Goal: Find specific page/section: Find specific page/section

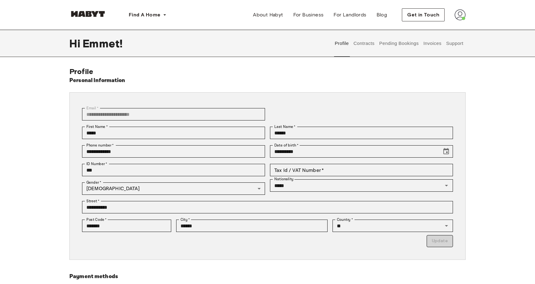
click at [365, 50] on button "Contracts" at bounding box center [364, 43] width 23 height 27
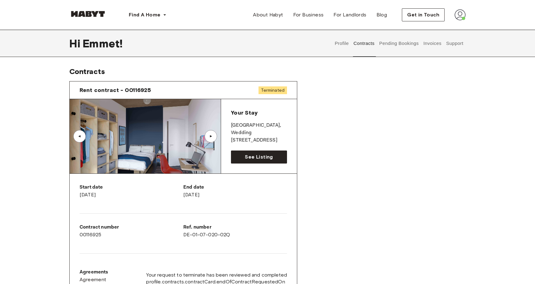
click at [450, 48] on button "Support" at bounding box center [454, 43] width 19 height 27
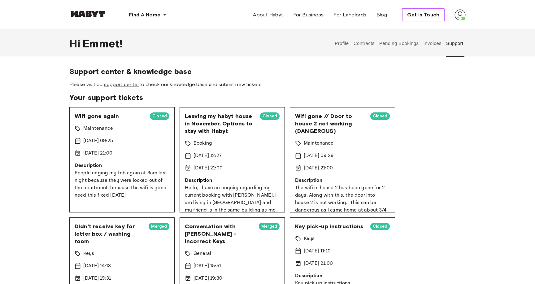
click at [422, 19] on button "Get in Touch" at bounding box center [423, 14] width 43 height 13
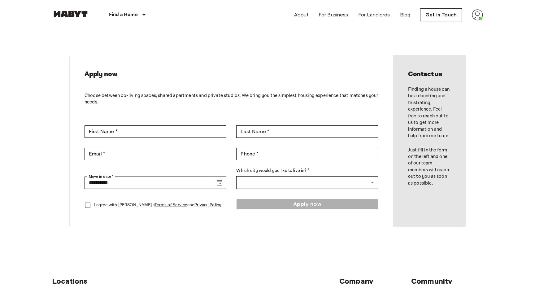
click at [74, 14] on img at bounding box center [70, 14] width 37 height 6
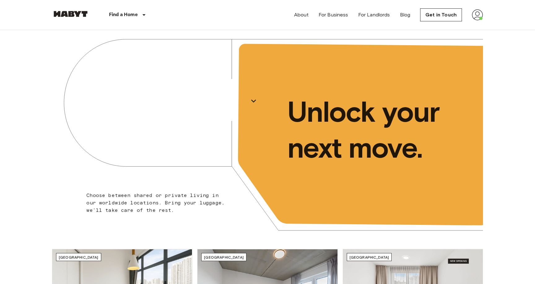
click at [480, 17] on img at bounding box center [477, 14] width 11 height 11
click at [444, 19] on div at bounding box center [267, 142] width 535 height 284
click at [444, 19] on link "Get in Touch" at bounding box center [441, 14] width 42 height 13
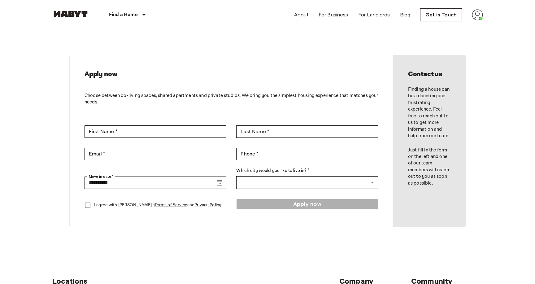
click at [306, 15] on link "About" at bounding box center [301, 14] width 15 height 7
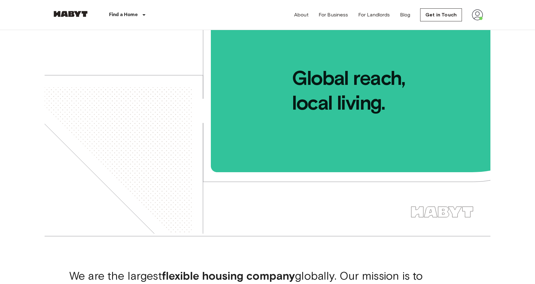
click at [471, 17] on div "About For Business For Landlords Blog Get in Touch" at bounding box center [388, 15] width 189 height 30
click at [474, 17] on img at bounding box center [477, 14] width 11 height 11
click at [479, 27] on li "Profile" at bounding box center [499, 25] width 62 height 11
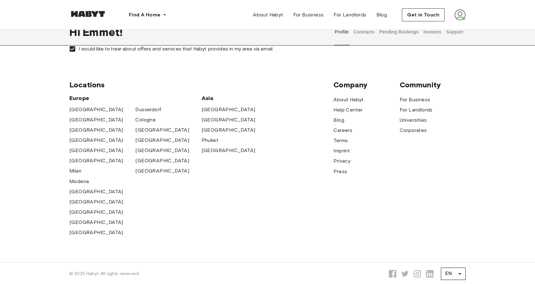
scroll to position [268, 0]
click at [340, 111] on span "Help Center" at bounding box center [348, 109] width 29 height 7
